Goal: Task Accomplishment & Management: Manage account settings

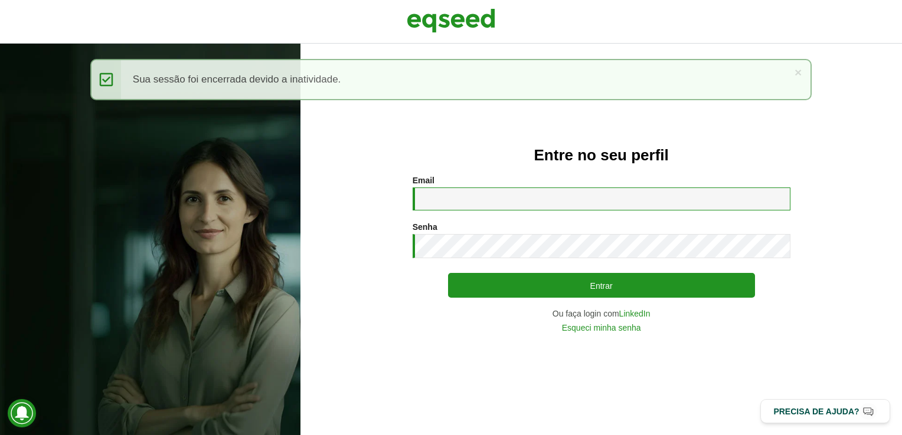
click at [448, 196] on input "Email *" at bounding box center [601, 199] width 378 height 23
type input "**********"
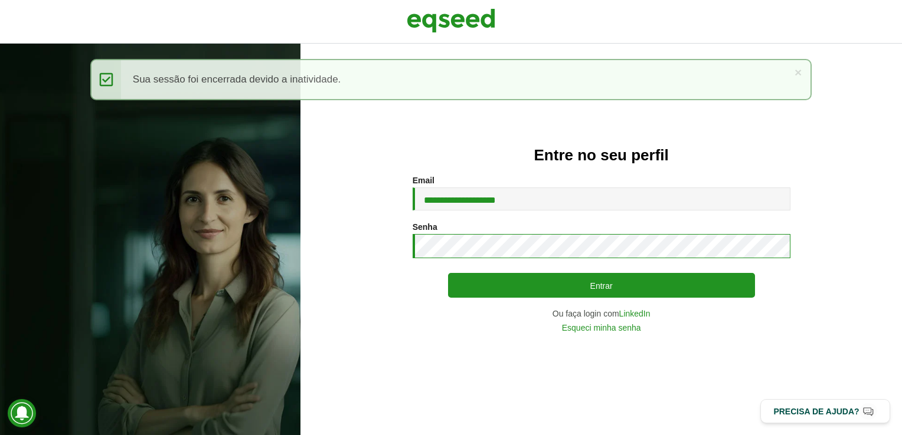
click at [448, 273] on button "Entrar" at bounding box center [601, 285] width 307 height 25
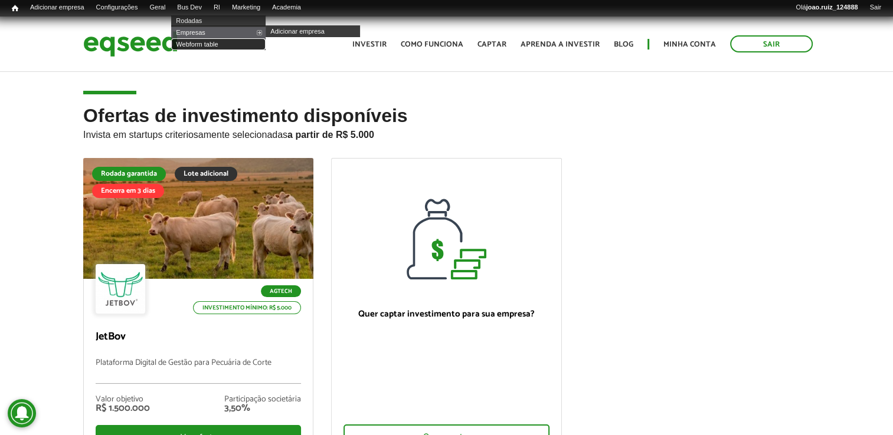
click at [217, 47] on link "Webform table" at bounding box center [218, 44] width 94 height 12
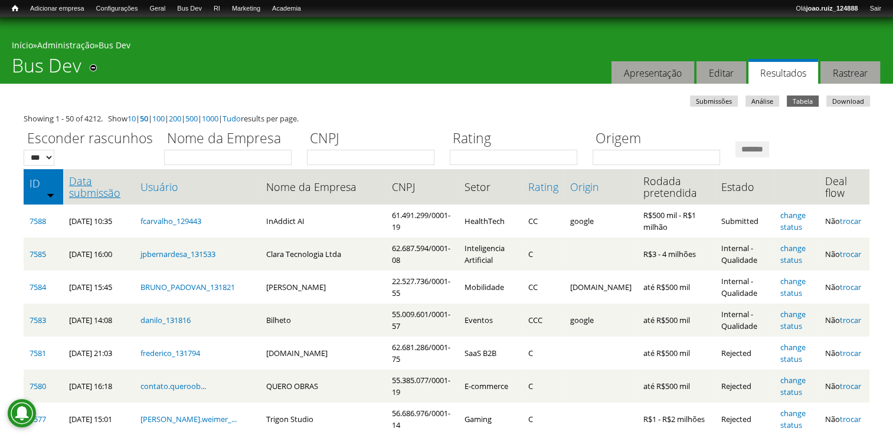
click at [99, 191] on link "Data submissão" at bounding box center [99, 187] width 60 height 24
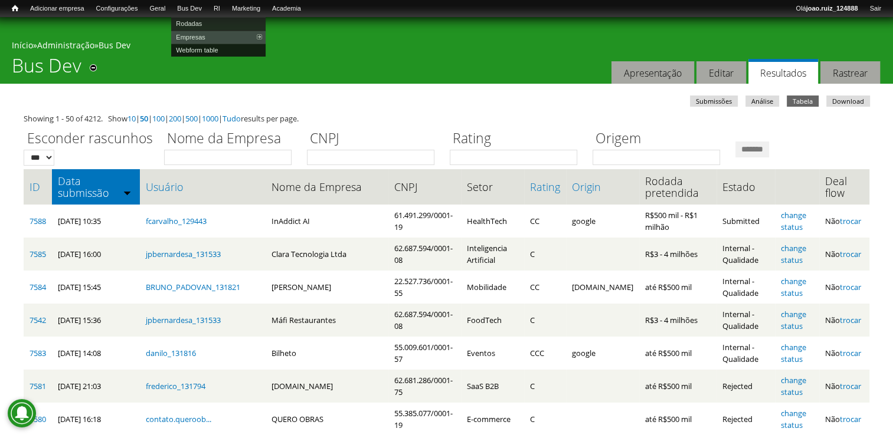
click at [218, 48] on link "Webform table" at bounding box center [218, 50] width 94 height 13
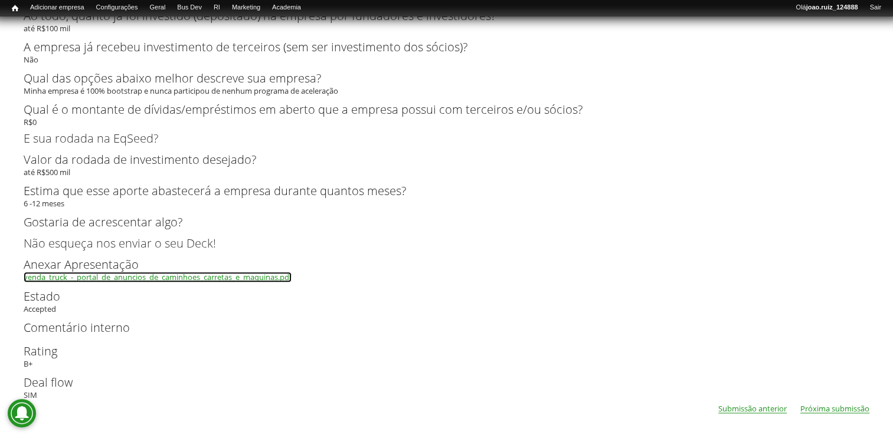
click at [250, 275] on link "venda_truck_-_portal_de_anuncios_de_caminhoes_carretas_e_maquinas.pdf" at bounding box center [158, 278] width 268 height 8
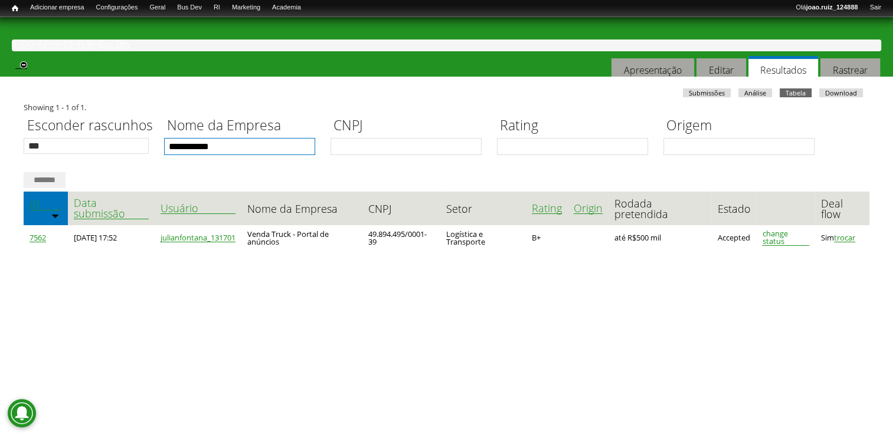
drag, startPoint x: 165, startPoint y: 150, endPoint x: 60, endPoint y: 178, distance: 108.6
click at [60, 178] on div "**********" at bounding box center [447, 150] width 846 height 77
click at [24, 172] on input "*******" at bounding box center [45, 180] width 42 height 16
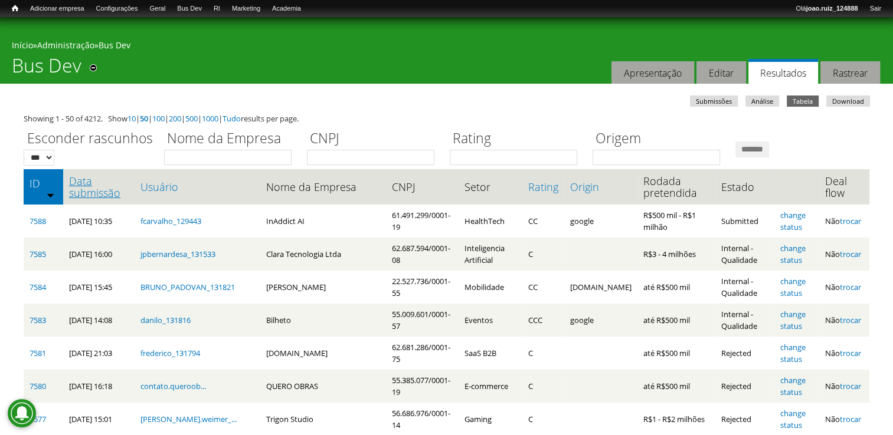
click at [102, 199] on link "Data submissão" at bounding box center [99, 187] width 60 height 24
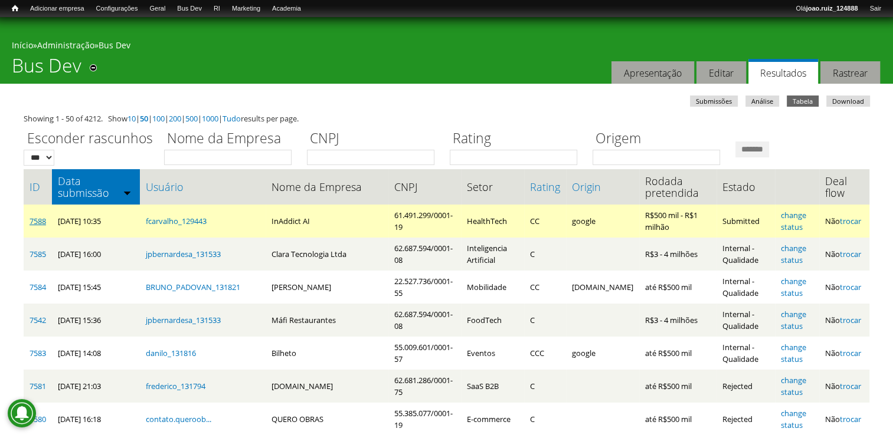
click at [35, 219] on link "7588" at bounding box center [38, 221] width 17 height 11
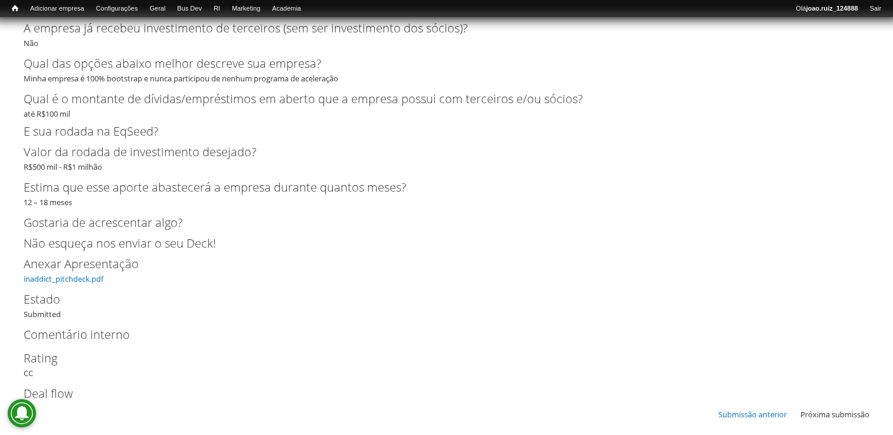
scroll to position [2711, 0]
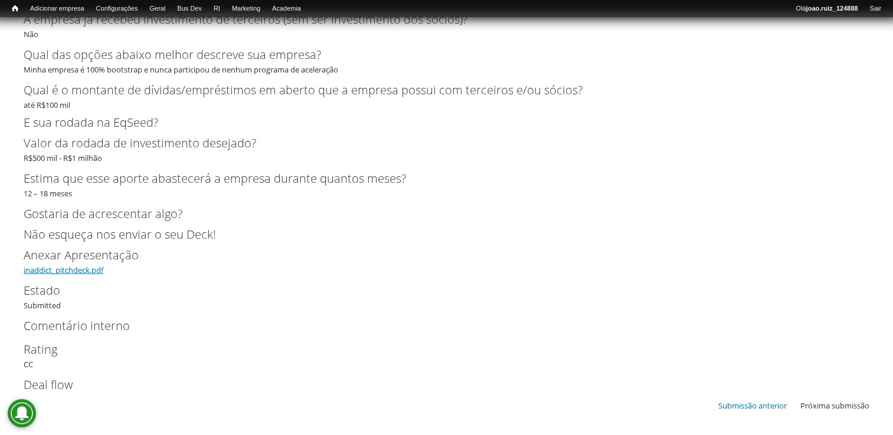
click at [86, 271] on link "inaddict_pitchdeck.pdf" at bounding box center [64, 270] width 80 height 11
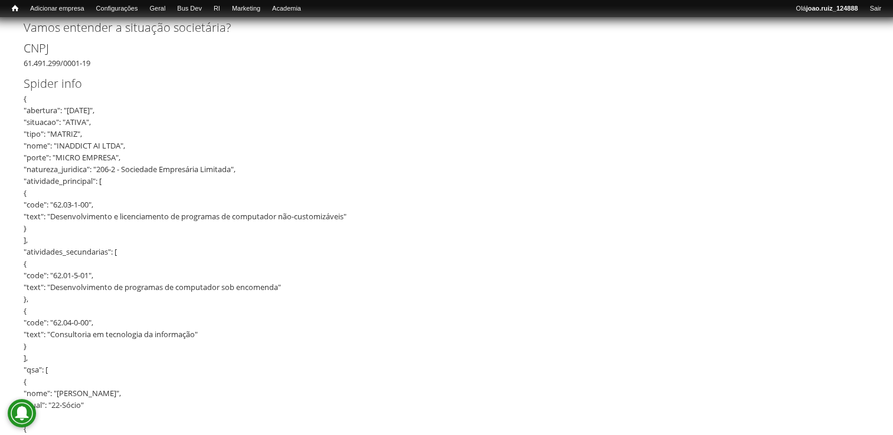
scroll to position [0, 0]
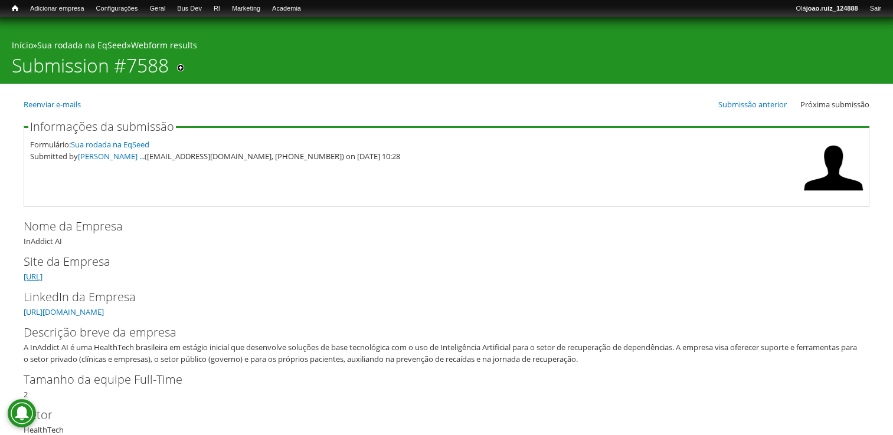
click at [42, 278] on link "https://inaddict.ai" at bounding box center [33, 276] width 19 height 11
click at [101, 313] on link "https://www.linkedin.com/company/inaddict-ai/" at bounding box center [64, 312] width 80 height 11
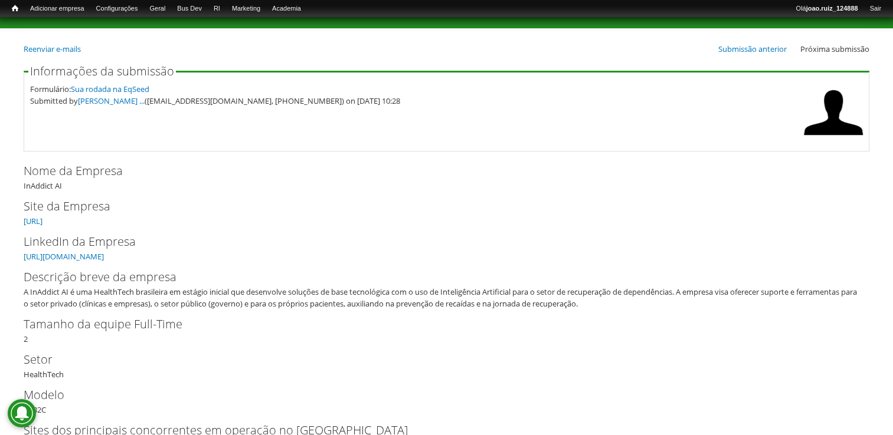
scroll to position [236, 0]
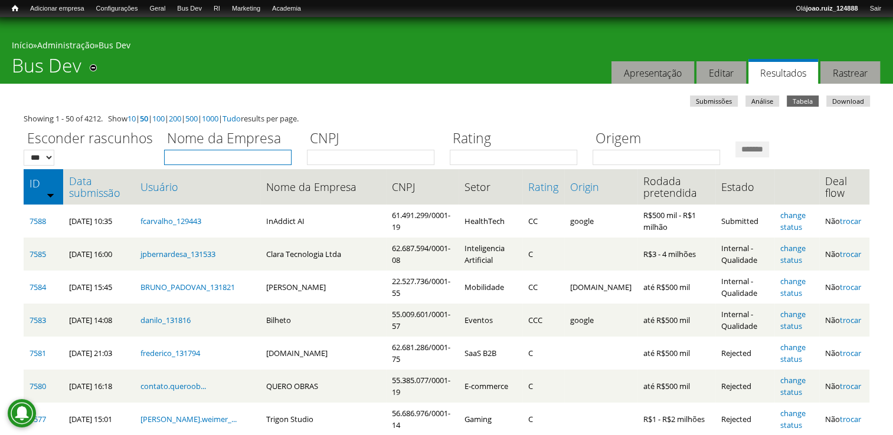
click at [260, 153] on input "Nome da Empresa" at bounding box center [227, 157] width 127 height 15
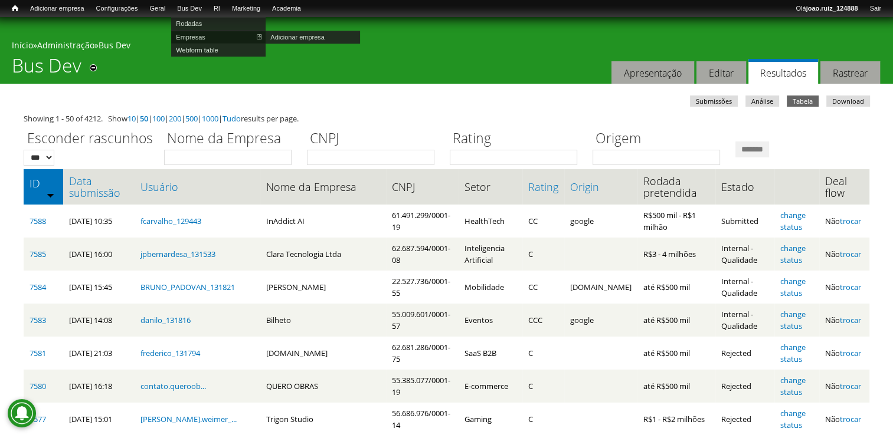
click at [201, 37] on link "Empresas" at bounding box center [218, 37] width 94 height 13
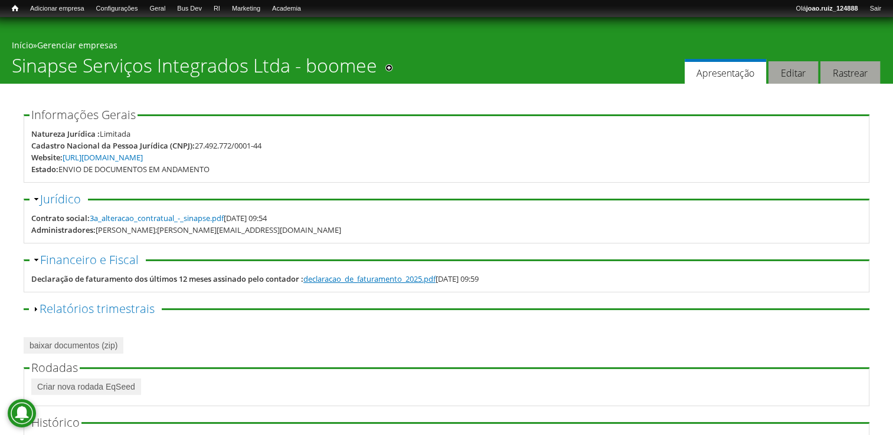
click at [399, 283] on link "declaracao_de_faturamento_2025.pdf" at bounding box center [369, 279] width 132 height 11
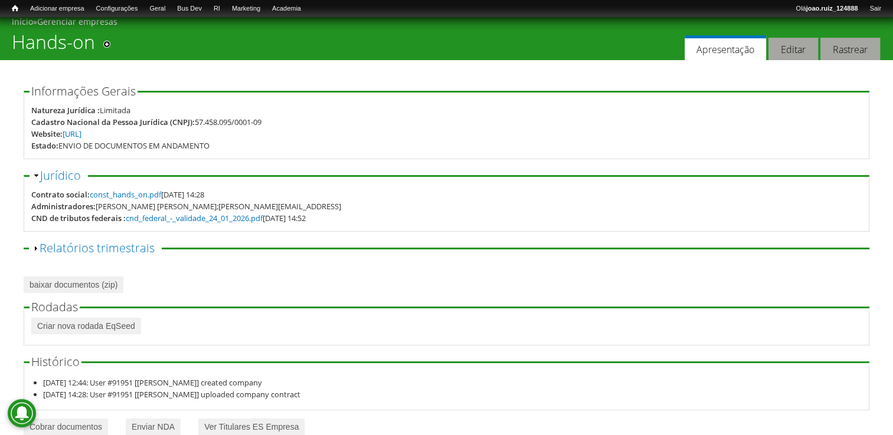
scroll to position [46, 0]
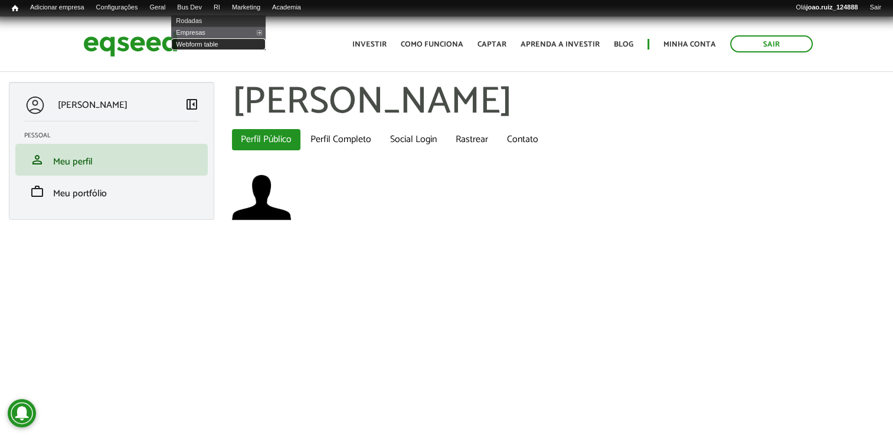
click at [210, 45] on link "Webform table" at bounding box center [218, 44] width 94 height 12
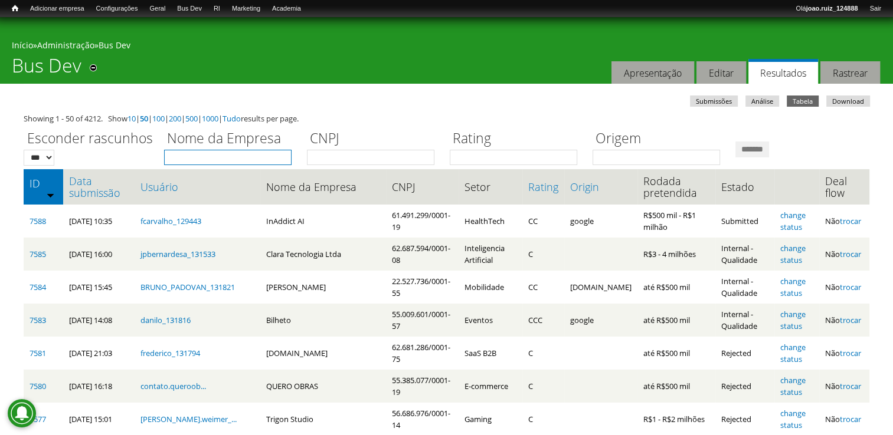
click at [238, 155] on input "Nome da Empresa" at bounding box center [227, 157] width 127 height 15
type input "*****"
click at [735, 142] on input "*******" at bounding box center [752, 150] width 34 height 16
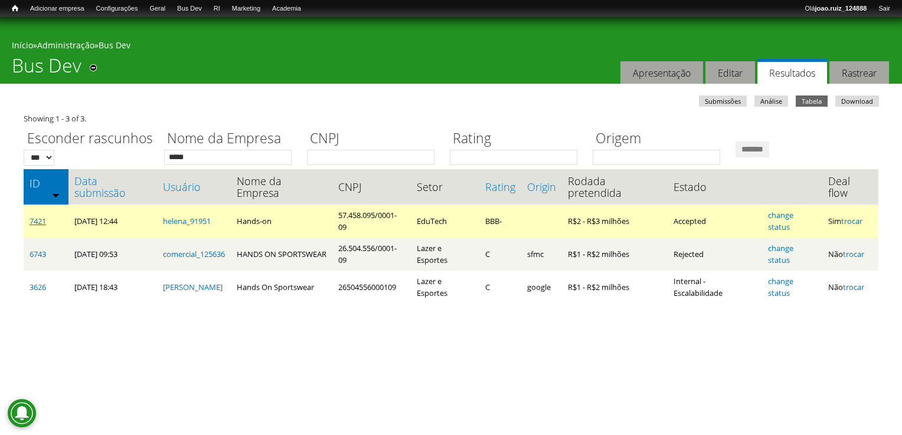
click at [34, 219] on link "7421" at bounding box center [38, 221] width 17 height 11
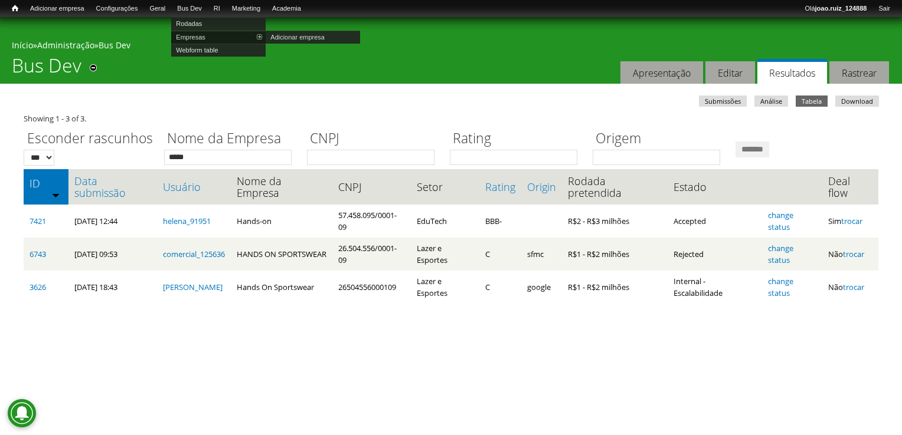
click at [213, 37] on link "Empresas" at bounding box center [218, 37] width 94 height 13
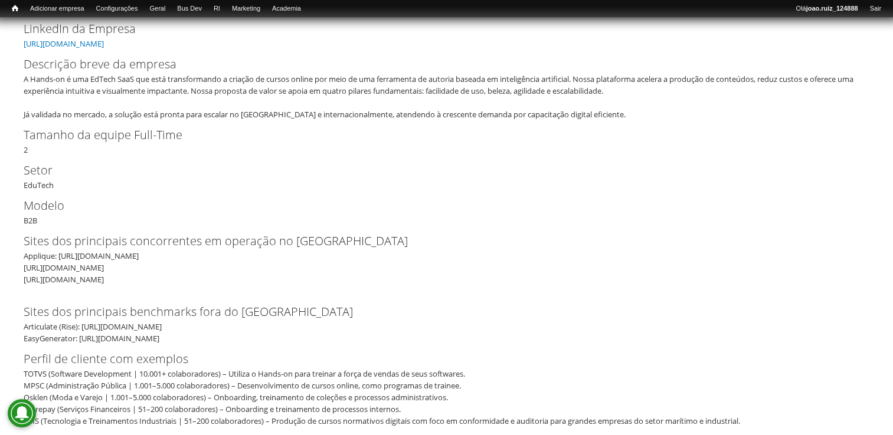
scroll to position [295, 0]
